Goal: Navigation & Orientation: Find specific page/section

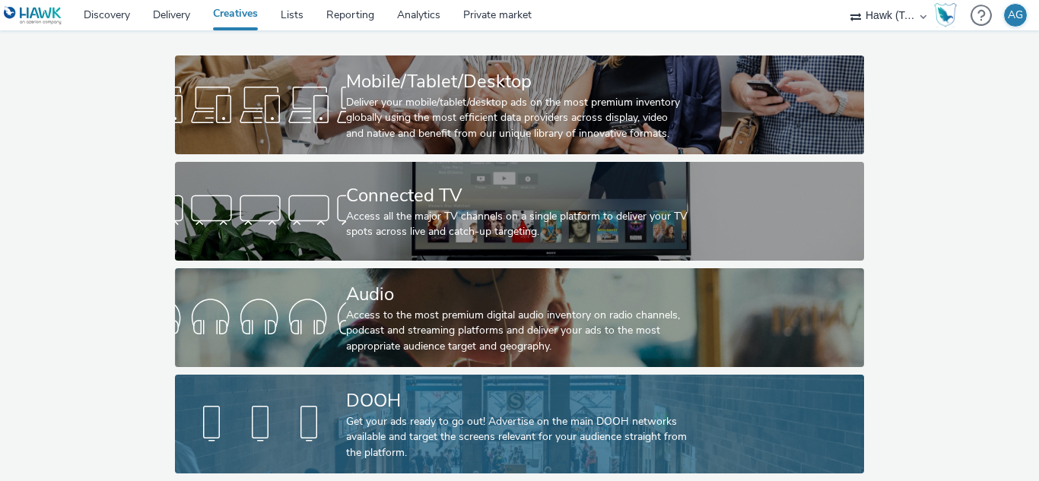
scroll to position [79, 0]
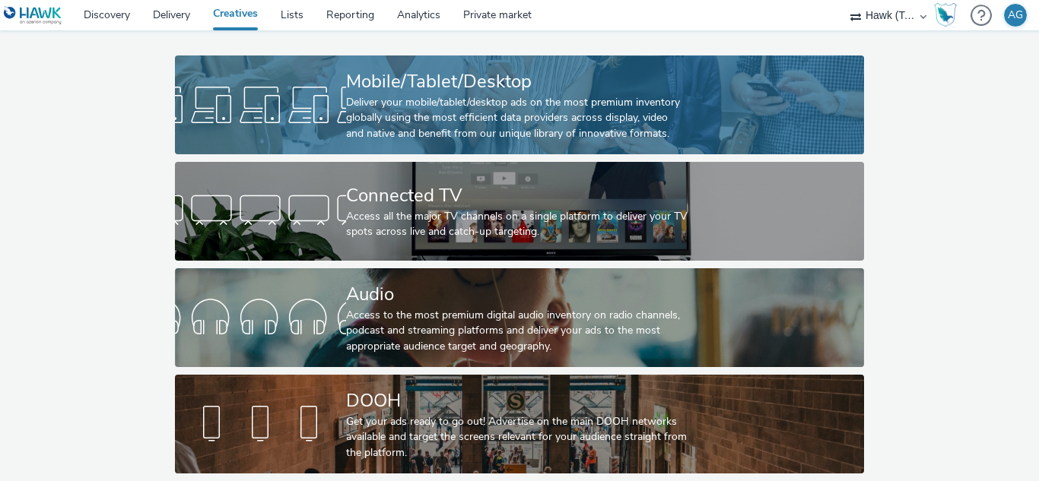
click at [443, 95] on div "Deliver your mobile/tablet/desktop ads on the most premium inventory globally u…" at bounding box center [516, 118] width 341 height 46
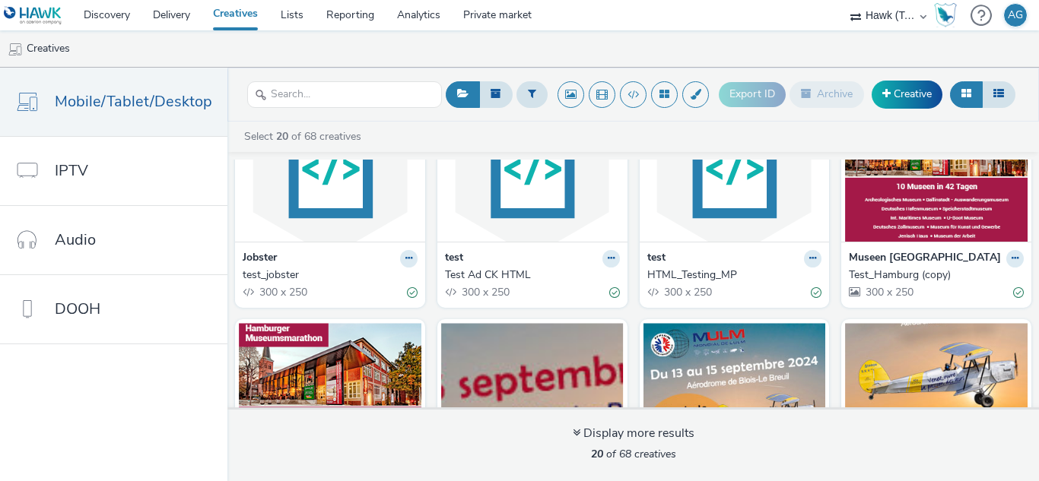
scroll to position [76, 0]
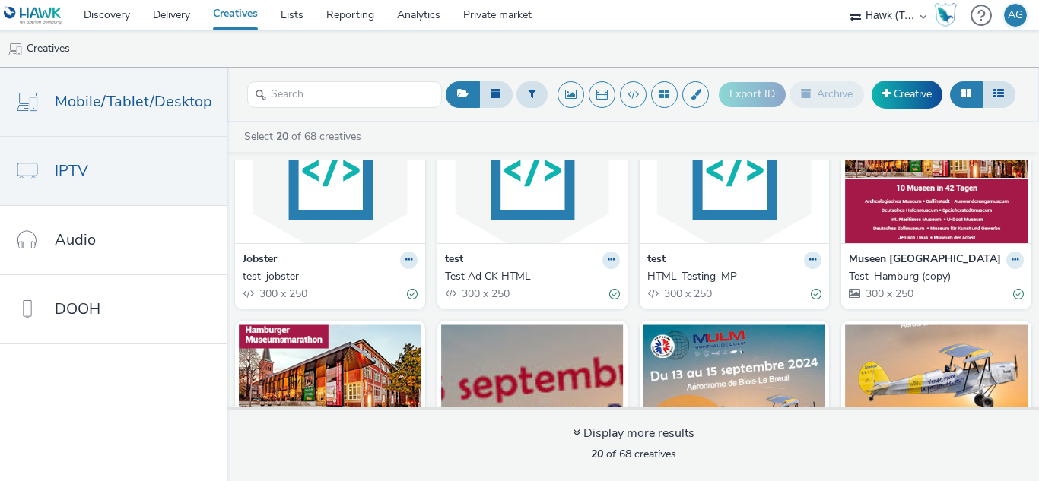
click at [112, 167] on link "IPTV" at bounding box center [113, 171] width 227 height 68
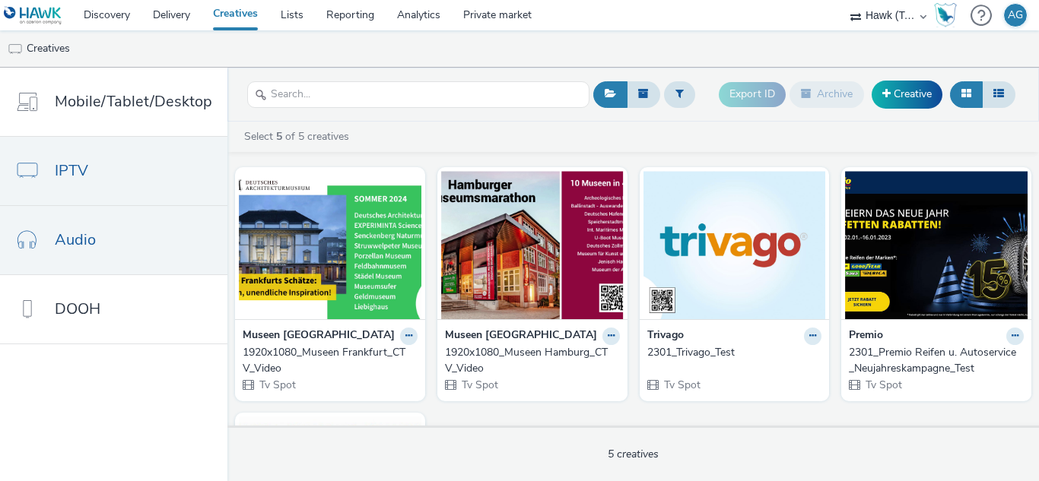
click at [103, 236] on link "Audio" at bounding box center [113, 240] width 227 height 68
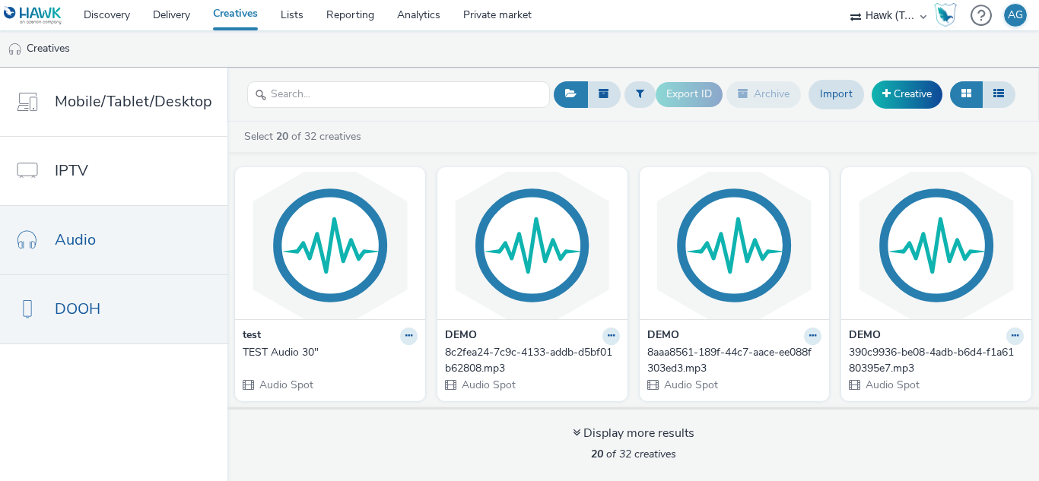
click at [112, 308] on link "DOOH" at bounding box center [113, 309] width 227 height 68
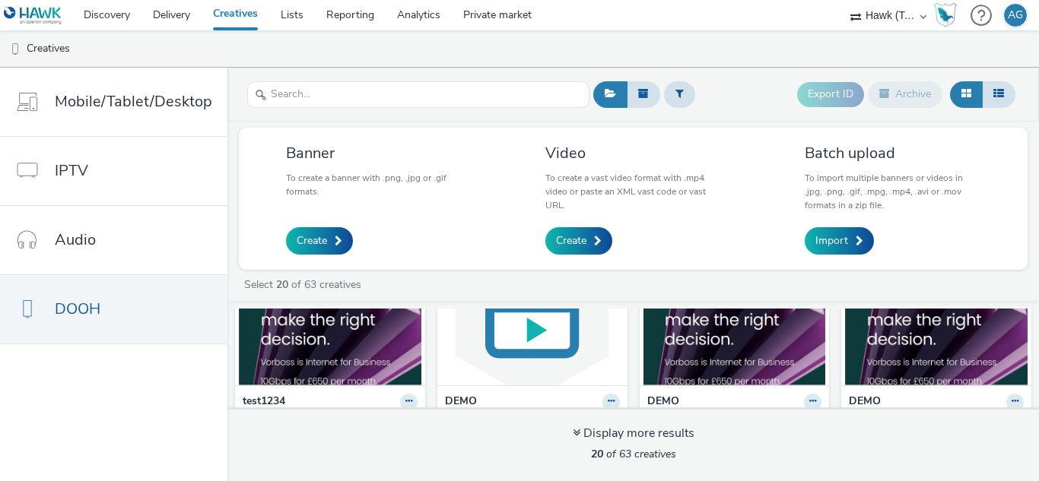
scroll to position [228, 0]
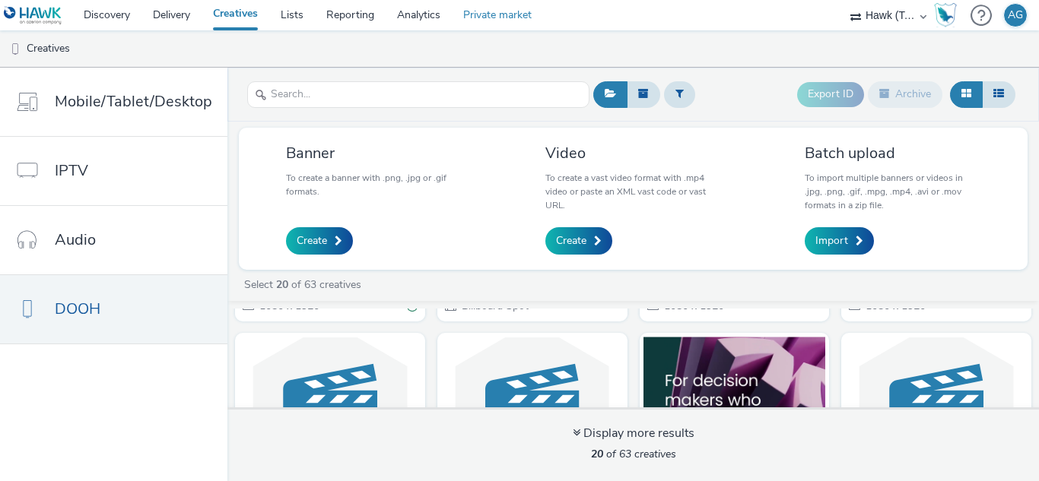
click at [498, 17] on link "Private market" at bounding box center [497, 15] width 91 height 30
